Goal: Task Accomplishment & Management: Use online tool/utility

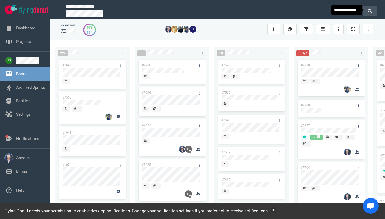
click at [367, 10] on button at bounding box center [369, 11] width 13 height 11
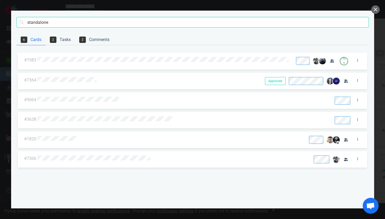
type input "standalone"
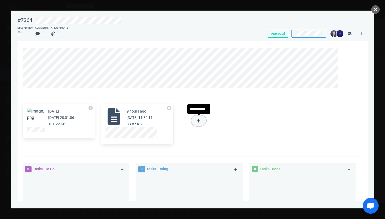
click at [196, 118] on button at bounding box center [198, 121] width 15 height 11
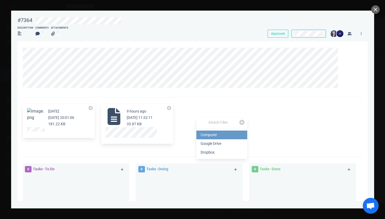
click at [208, 134] on link "Computer" at bounding box center [221, 135] width 51 height 9
